Goal: Task Accomplishment & Management: Manage account settings

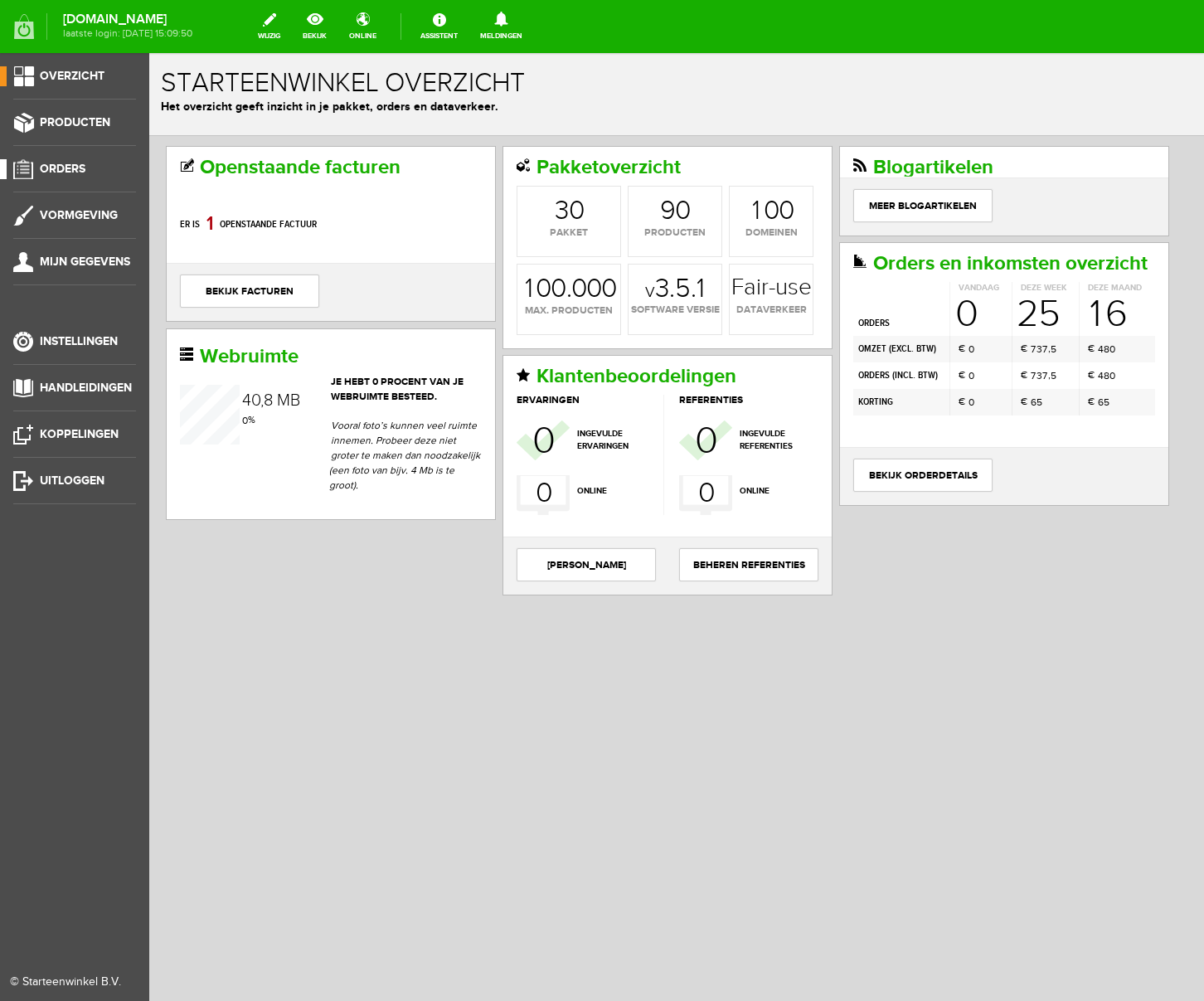
click at [68, 169] on span "Orders" at bounding box center [63, 169] width 46 height 14
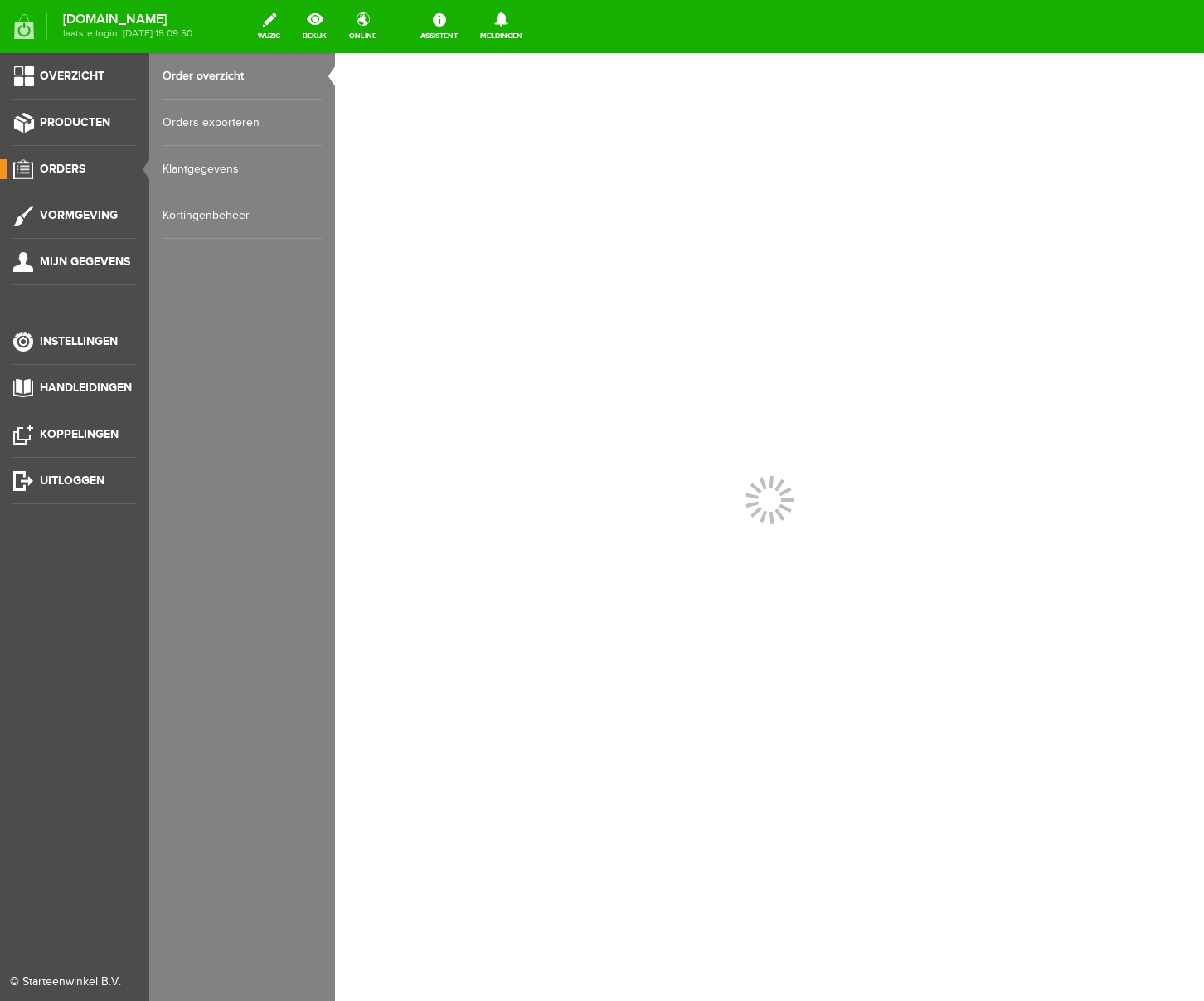
click at [197, 214] on link "Kortingenbeheer" at bounding box center [242, 215] width 159 height 46
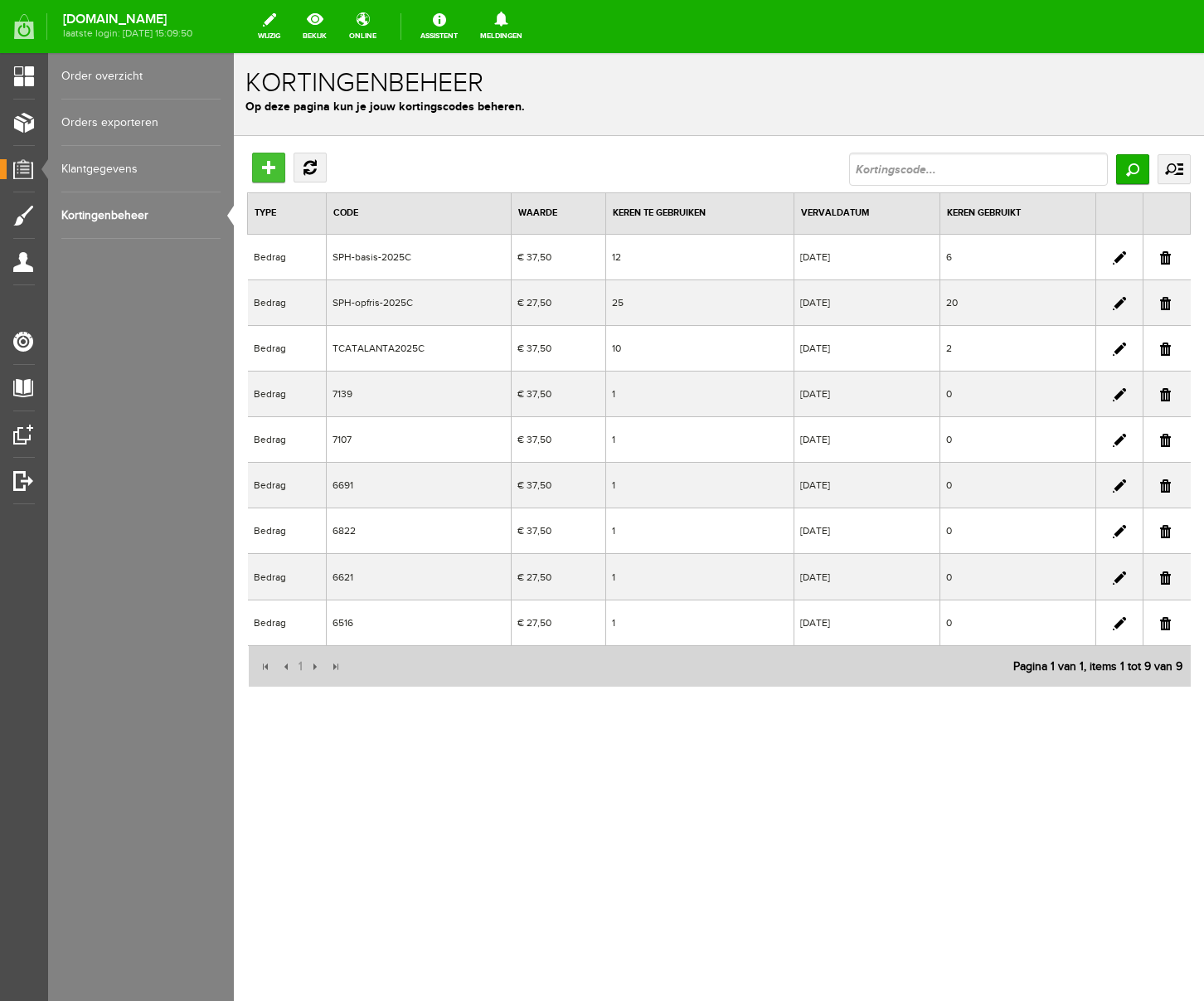
click at [268, 171] on input "Toevoegen" at bounding box center [268, 168] width 33 height 30
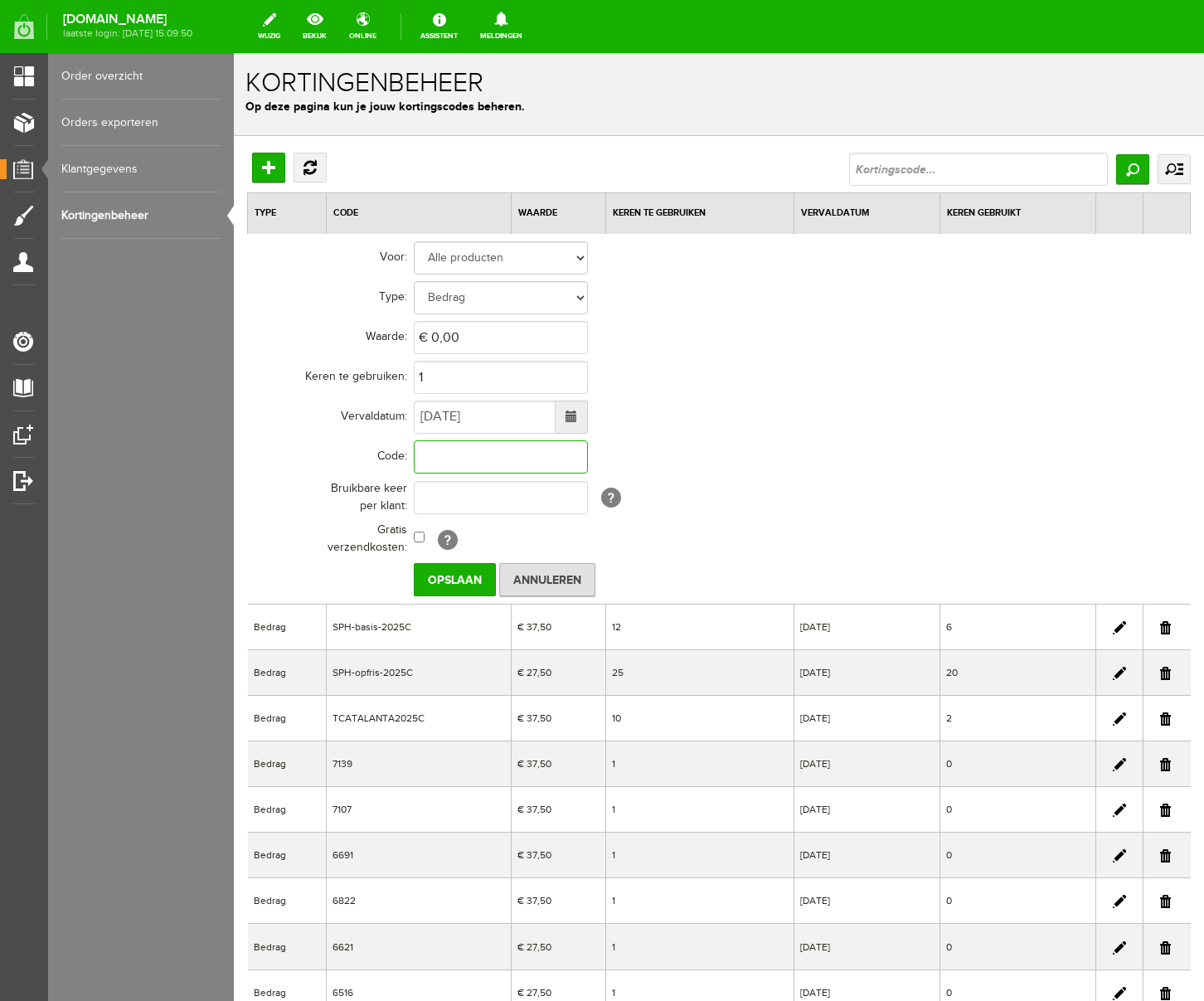
click at [439, 462] on input "text" at bounding box center [501, 456] width 174 height 33
type input "Silverein2025C"
click at [463, 370] on input "2" at bounding box center [501, 377] width 174 height 33
drag, startPoint x: 464, startPoint y: 375, endPoint x: 473, endPoint y: 377, distance: 9.5
click at [473, 377] on input "7" at bounding box center [501, 377] width 174 height 33
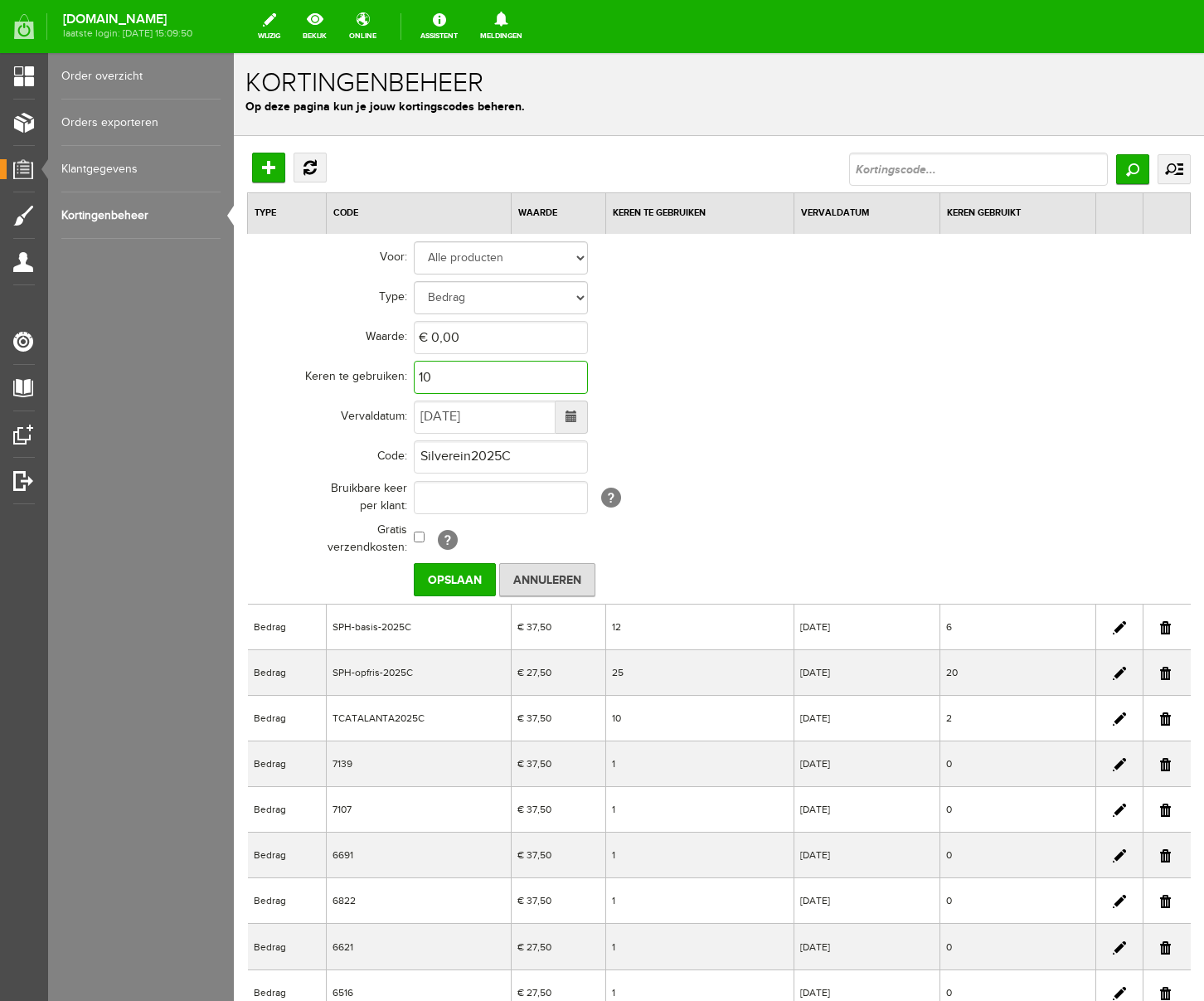
type input "10"
click at [490, 338] on input "0" at bounding box center [501, 337] width 174 height 33
click at [867, 390] on td "10" at bounding box center [729, 378] width 630 height 40
click at [431, 339] on input "5,5" at bounding box center [501, 337] width 174 height 33
type input "€ 27,50"
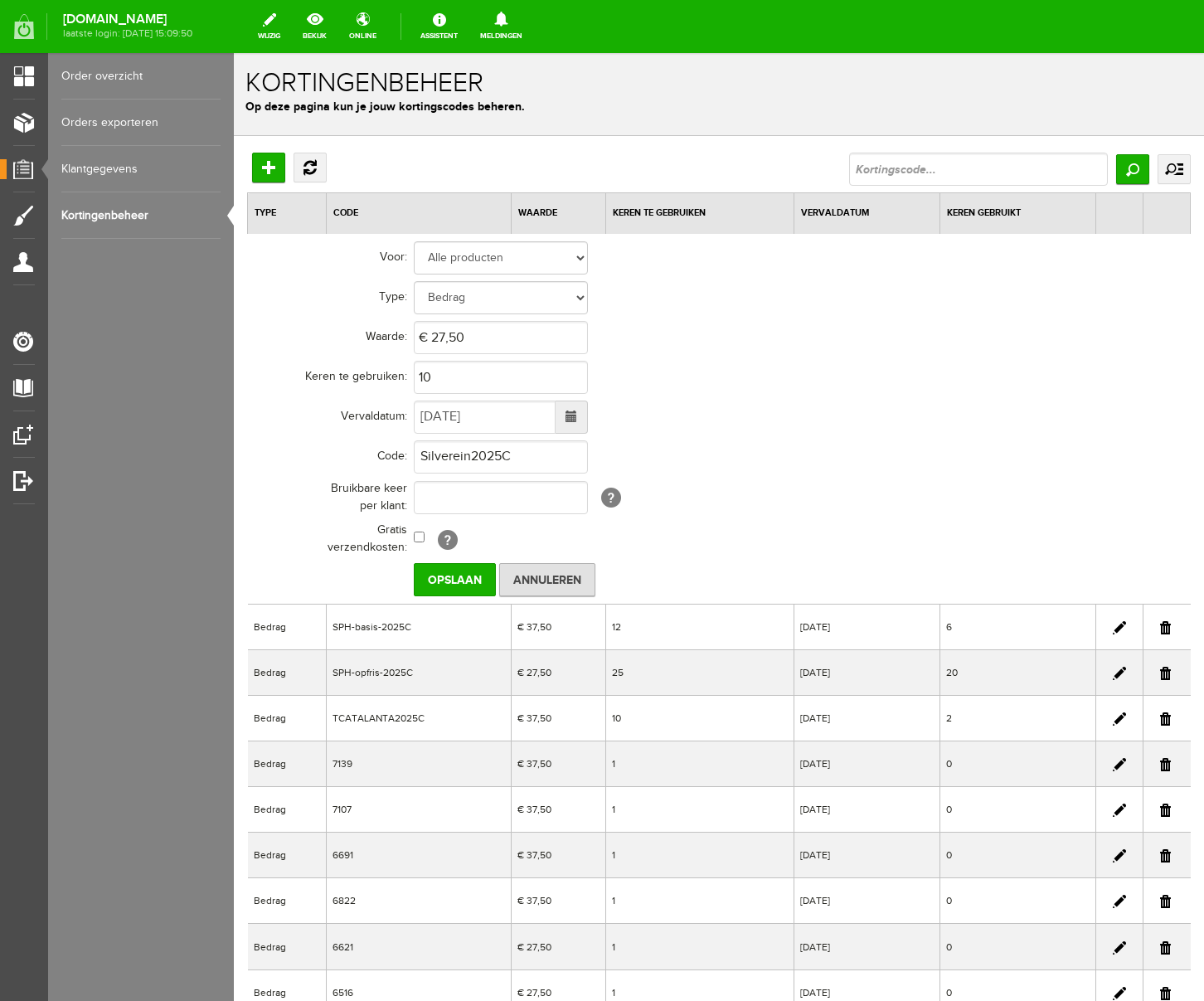
click at [954, 378] on td "10" at bounding box center [729, 378] width 630 height 40
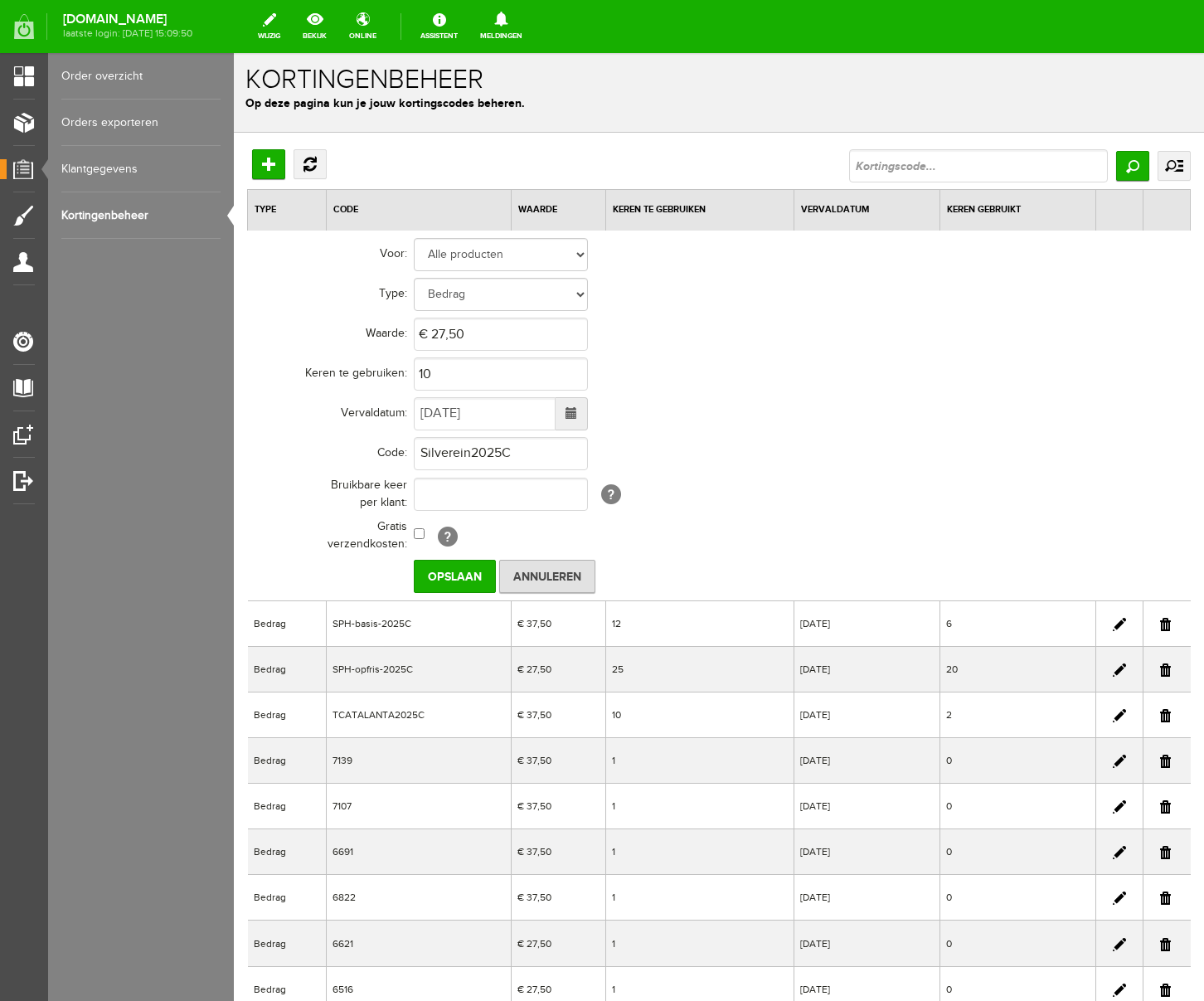
click at [572, 416] on span at bounding box center [572, 413] width 12 height 12
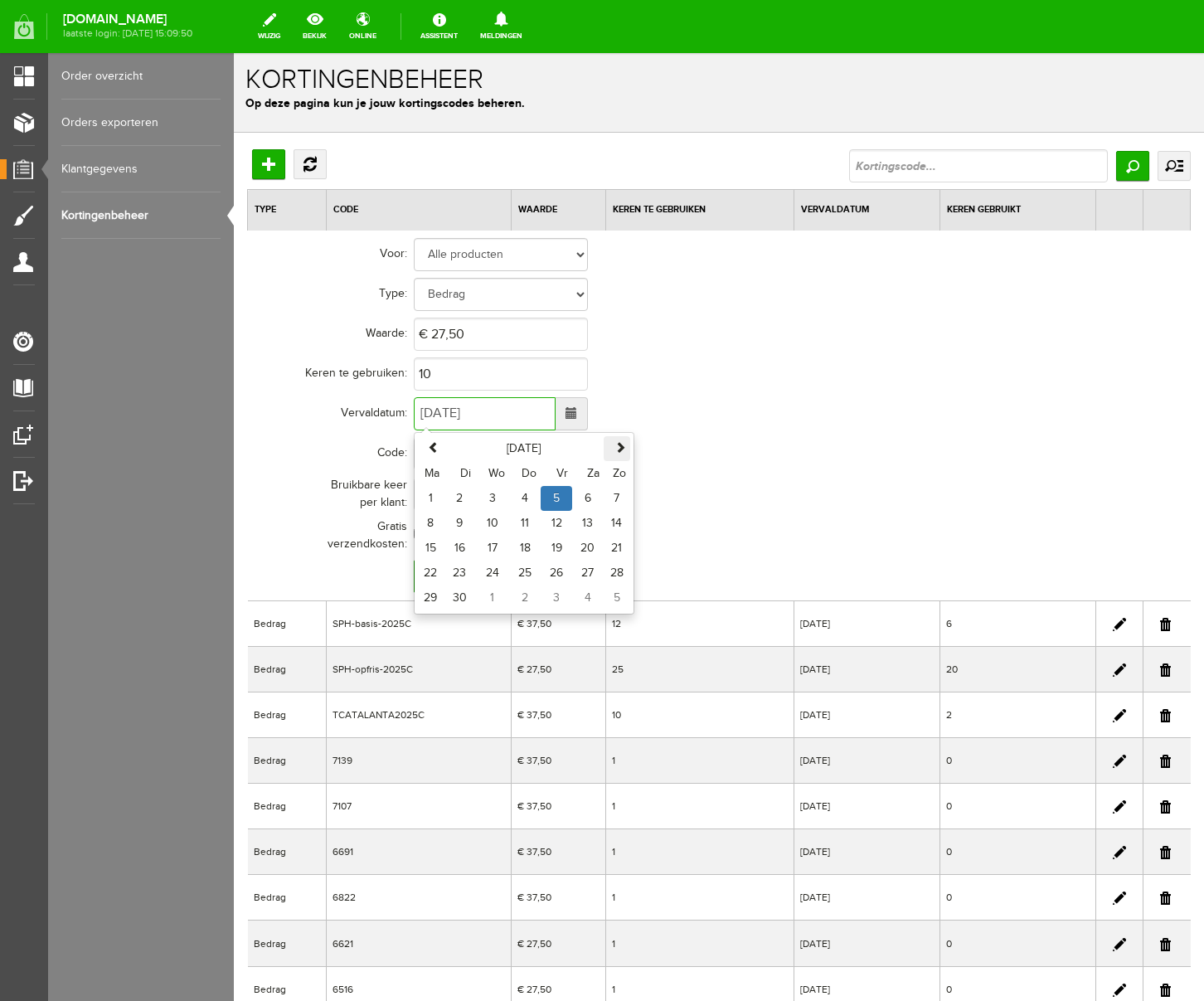
click at [622, 450] on span at bounding box center [621, 447] width 12 height 12
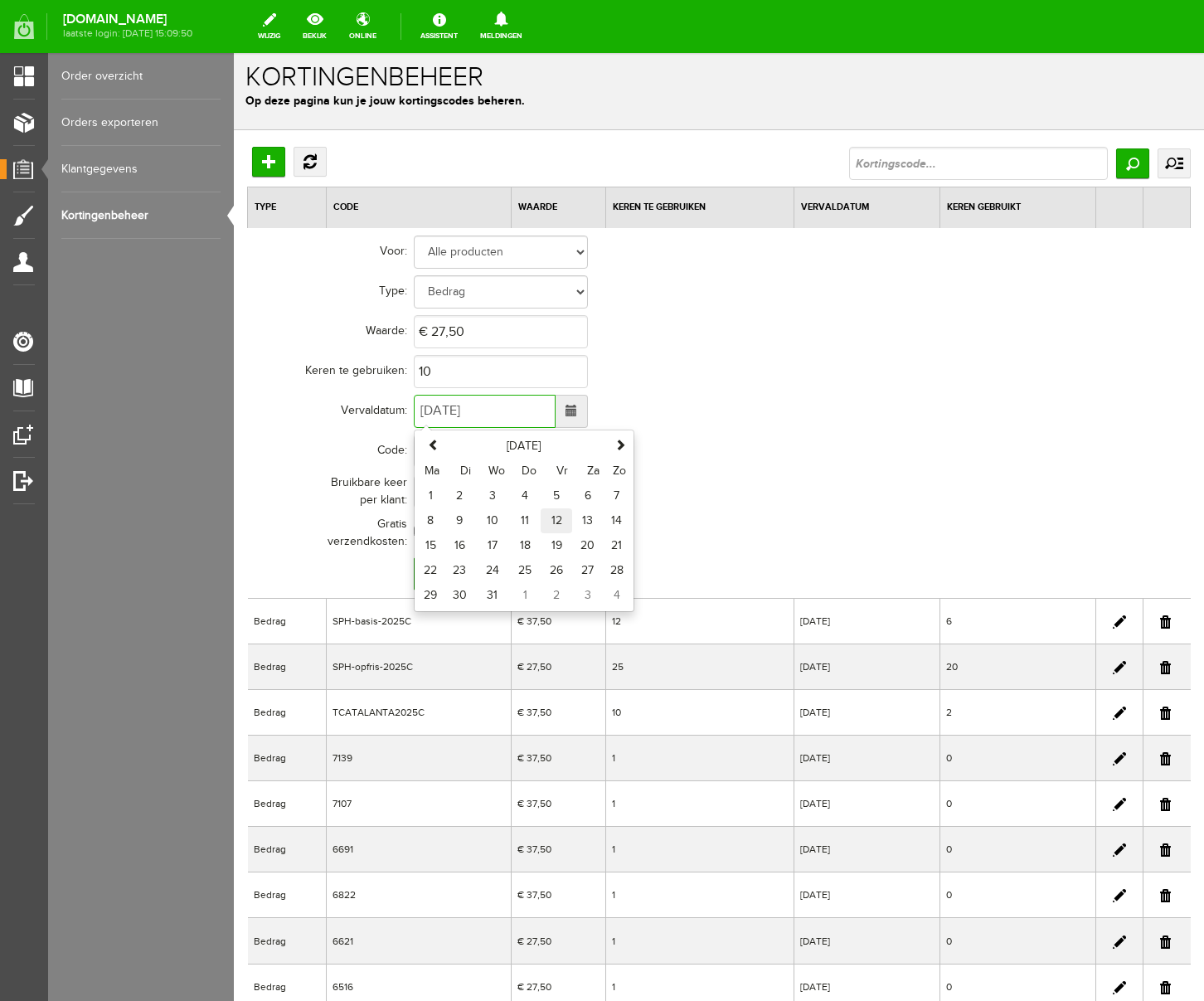
scroll to position [5, 0]
click at [553, 520] on td "12" at bounding box center [557, 521] width 32 height 25
type input "[DATE]"
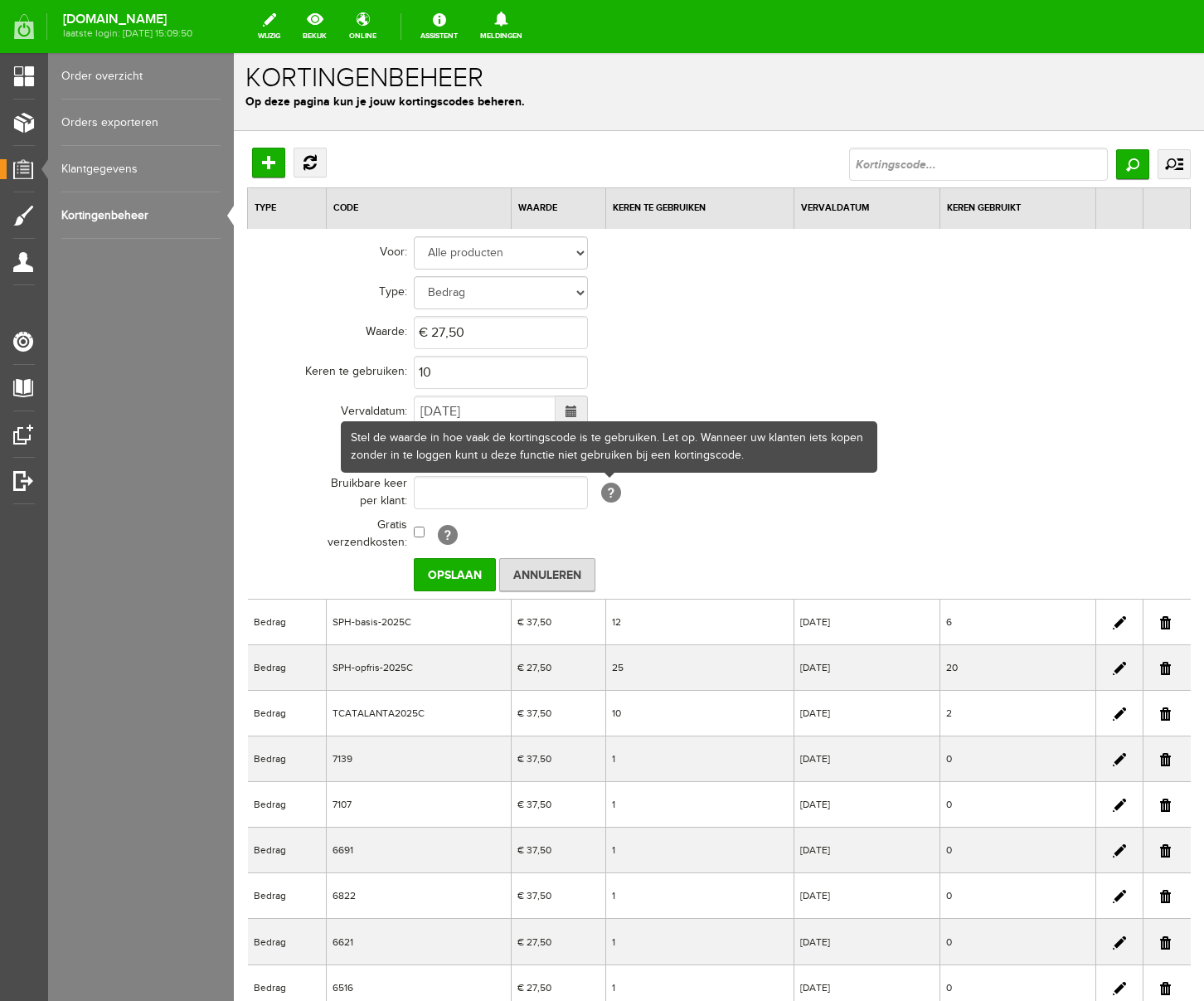
click at [722, 465] on div "Stel de waarde in hoe vaak de kortingscode is te gebruiken. Let op. Wanneer uw …" at bounding box center [609, 447] width 533 height 48
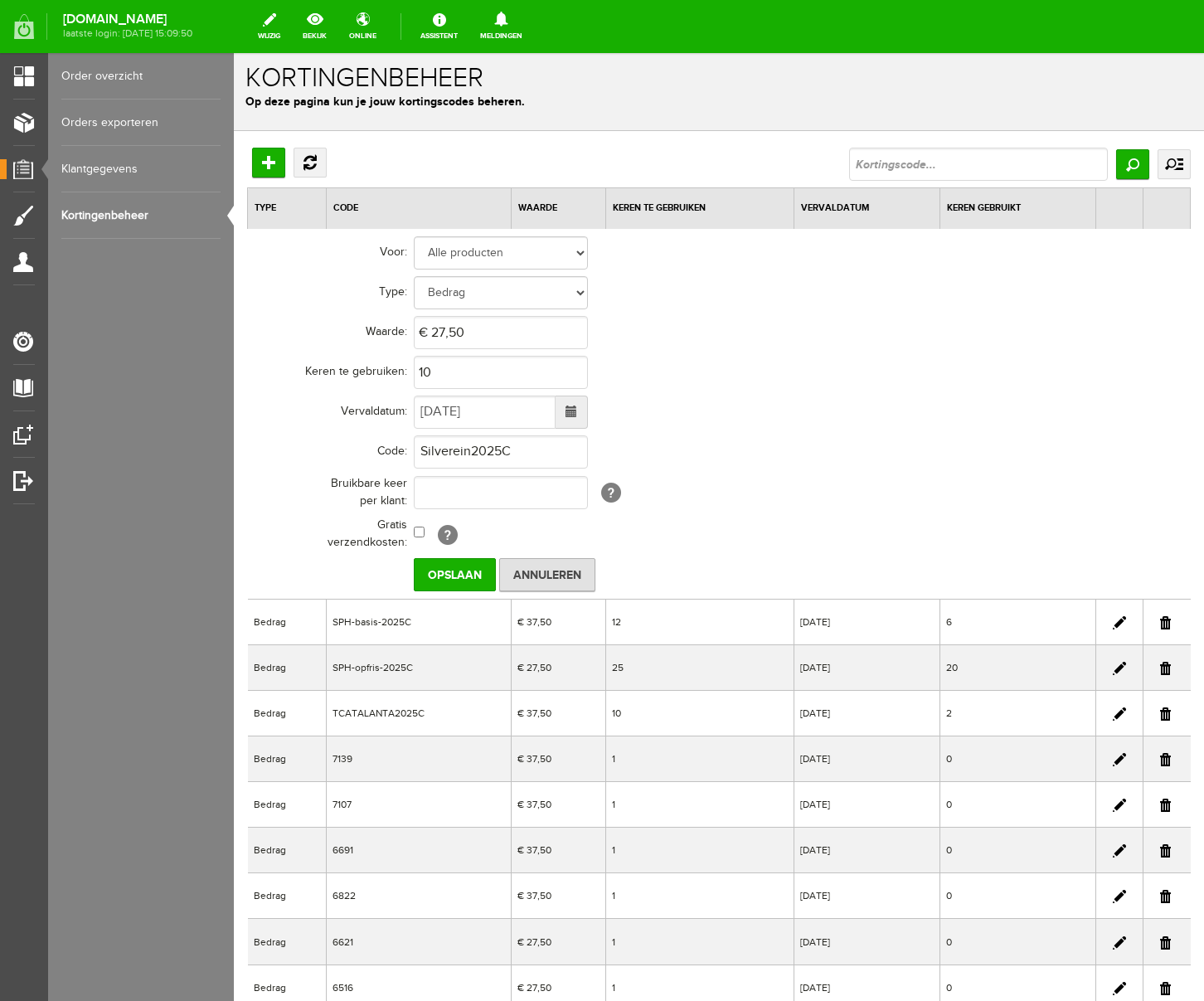
click at [744, 504] on td "[?]" at bounding box center [729, 492] width 630 height 41
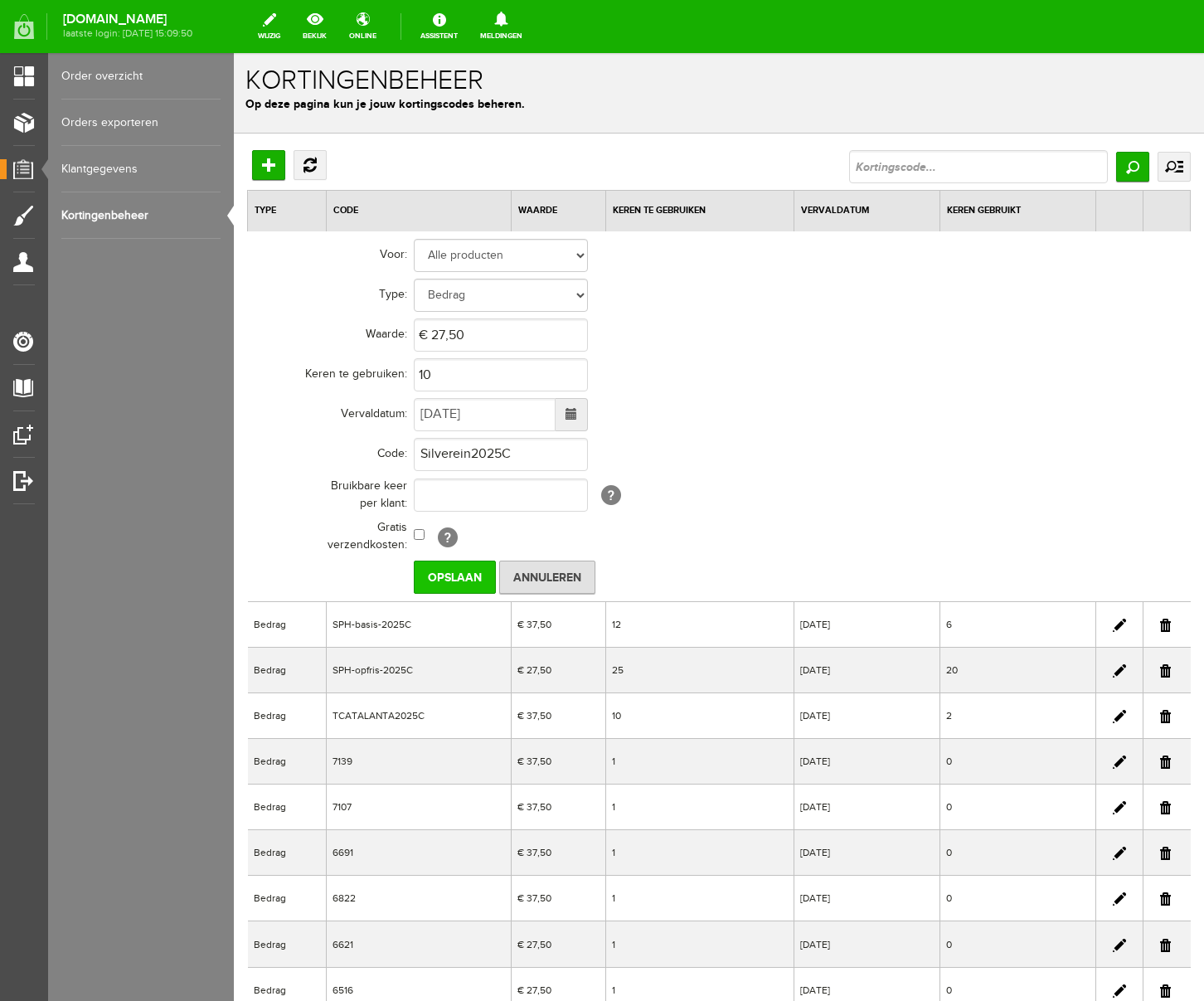
scroll to position [2, 0]
click at [443, 578] on input "Opslaan" at bounding box center [455, 578] width 82 height 33
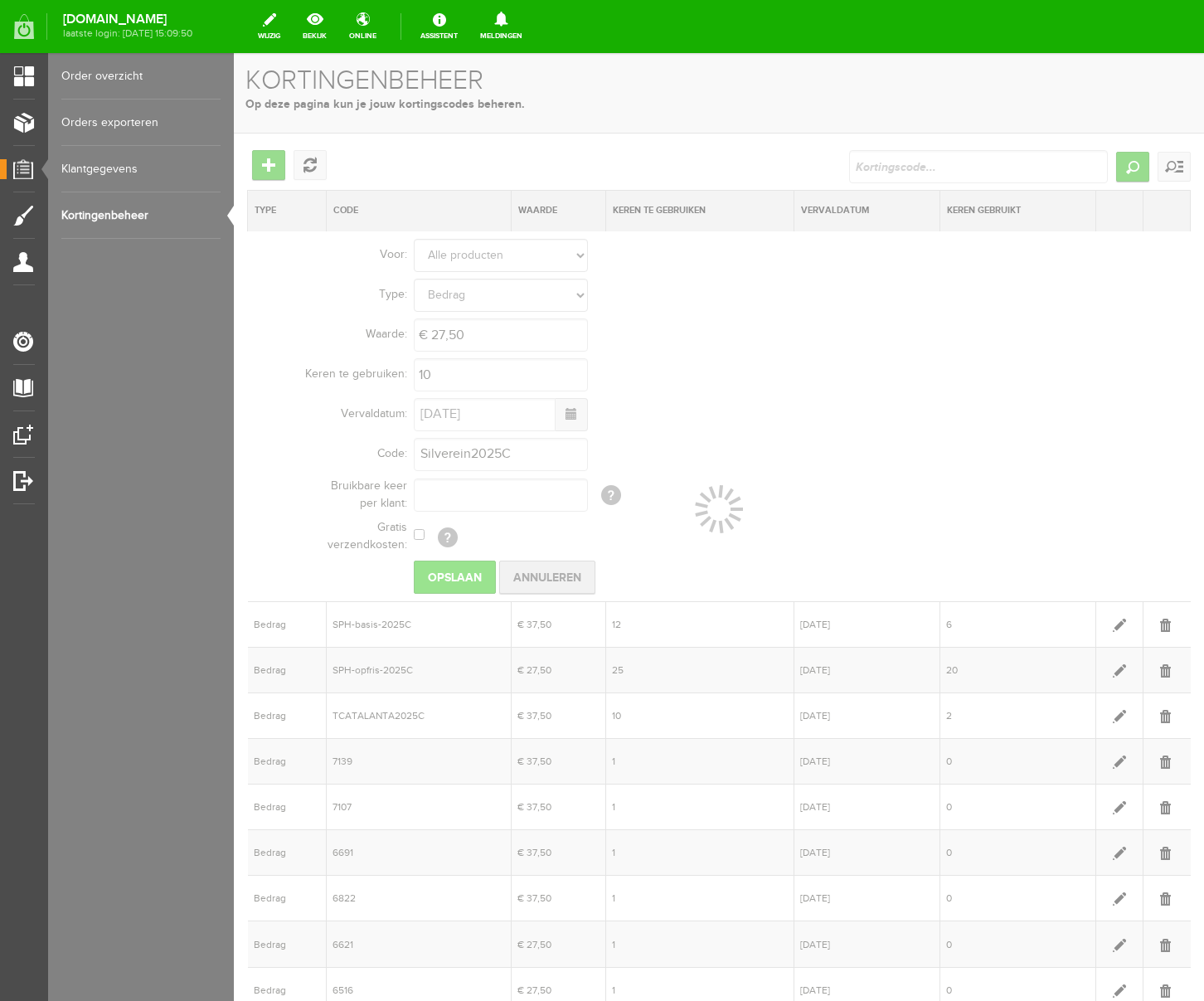
scroll to position [0, 0]
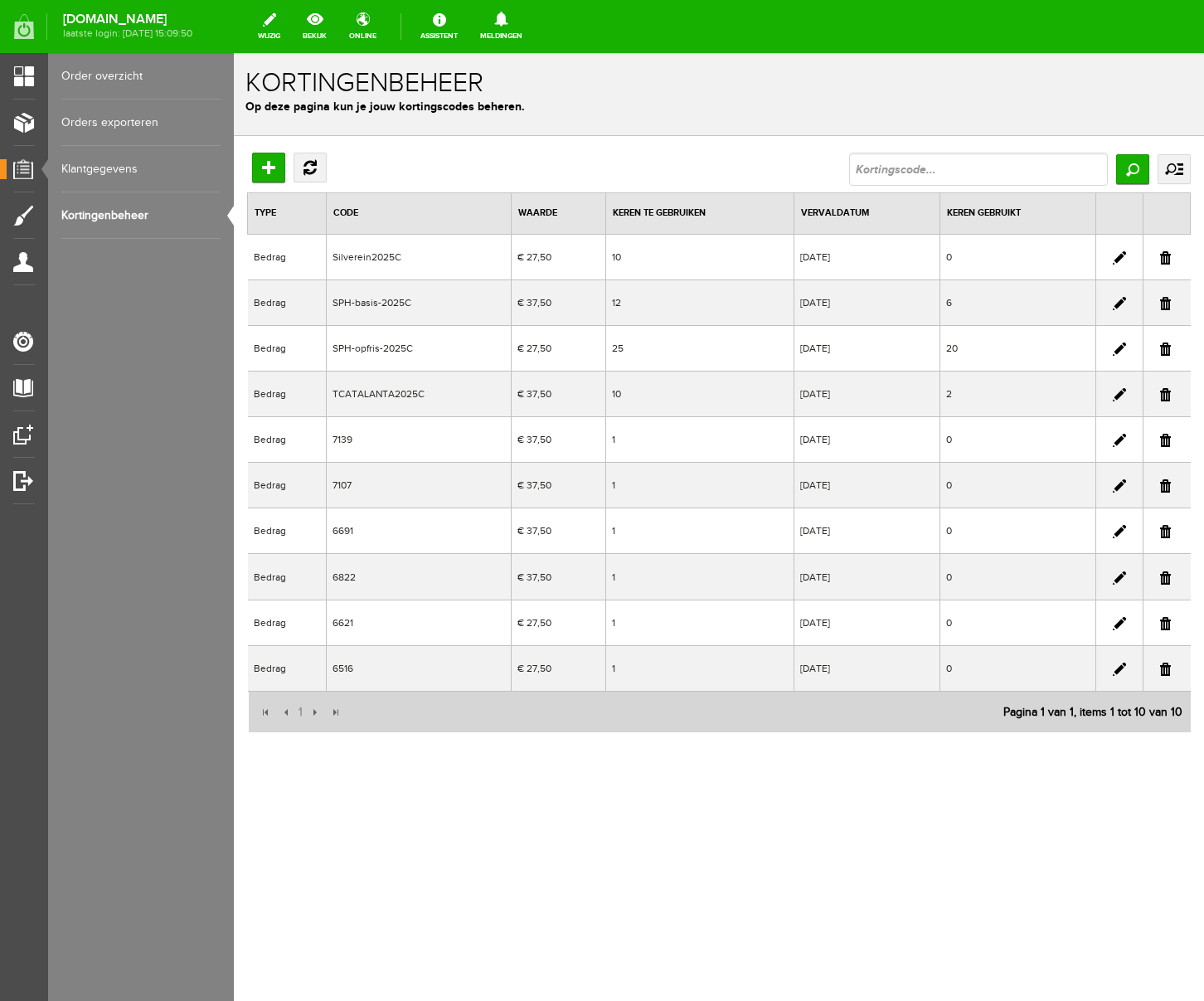
click at [1117, 256] on link at bounding box center [1119, 257] width 13 height 13
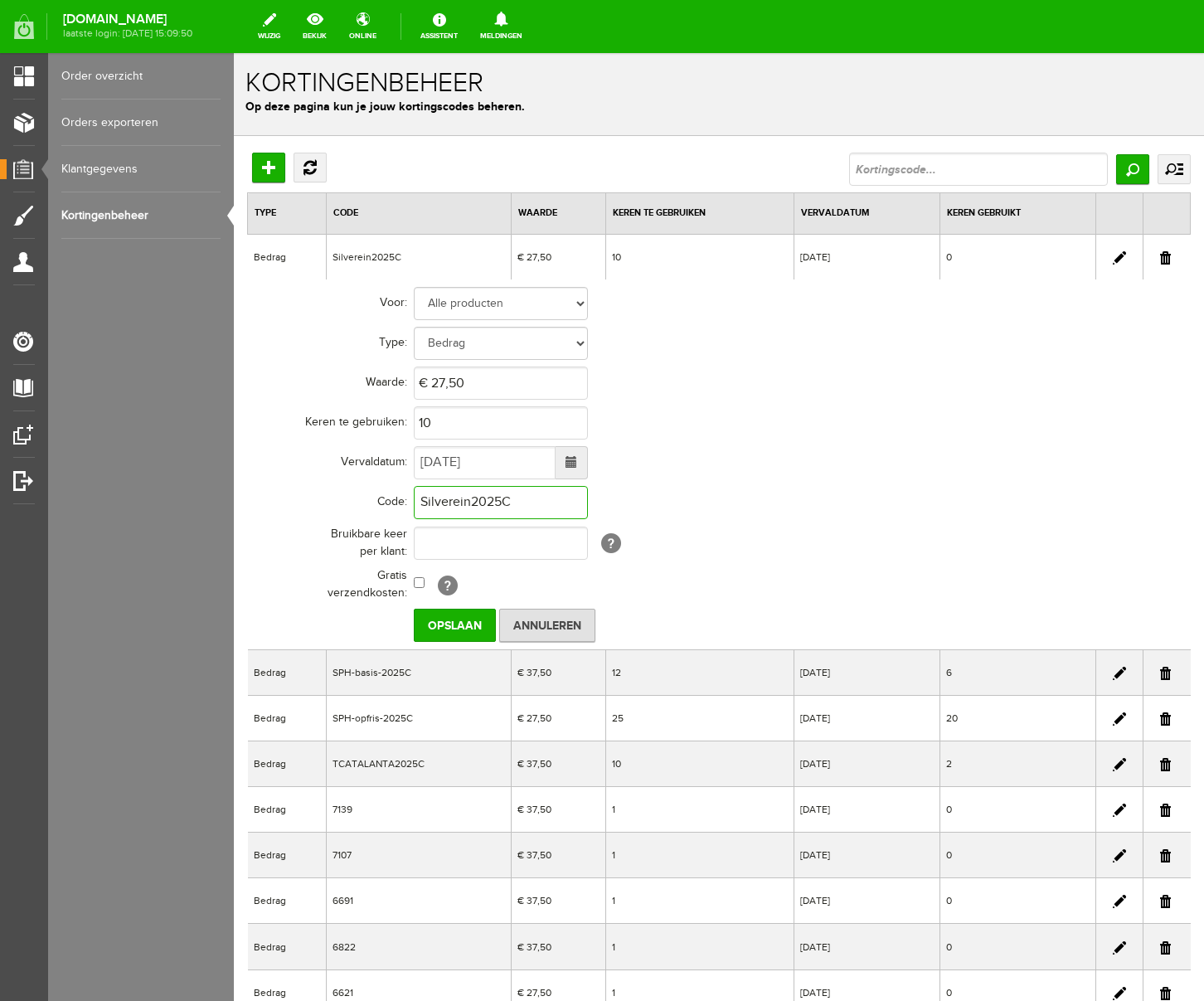
click at [469, 506] on input "Silverein2025C" at bounding box center [501, 502] width 174 height 33
type input "Silverein-opfris-2025C"
click at [469, 622] on input "Opslaan" at bounding box center [455, 625] width 82 height 33
